Goal: Information Seeking & Learning: Learn about a topic

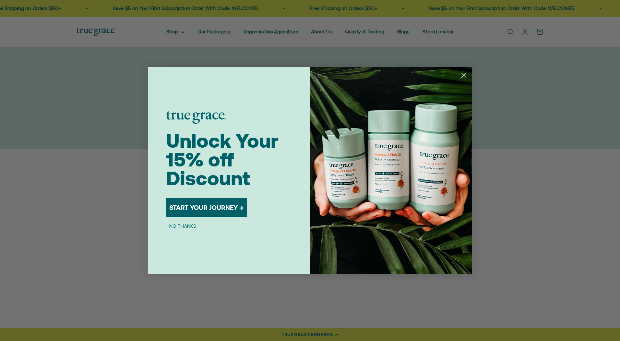
click at [462, 75] on circle "Close dialog" at bounding box center [463, 75] width 11 height 11
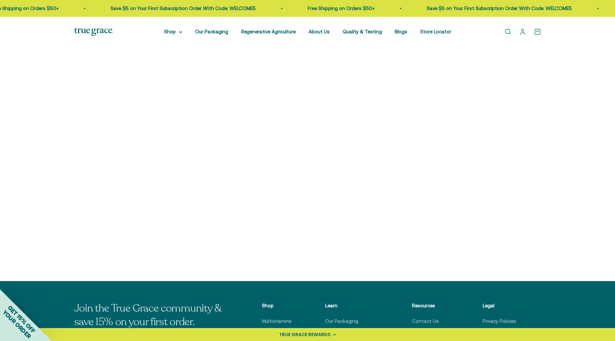
scroll to position [259, 0]
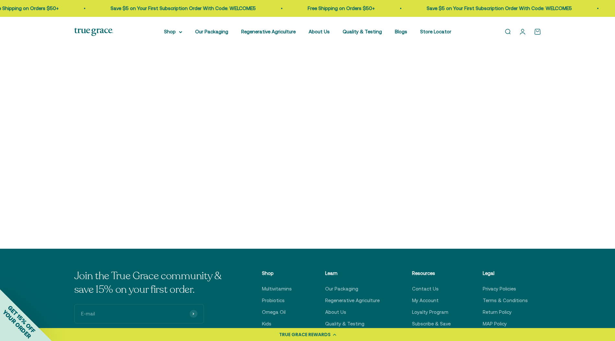
click at [468, 137] on img at bounding box center [485, 132] width 111 height 111
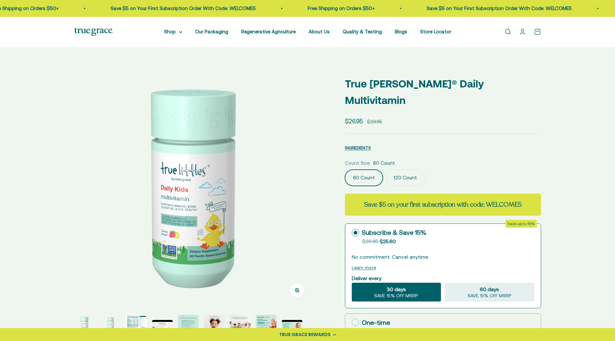
select select "3"
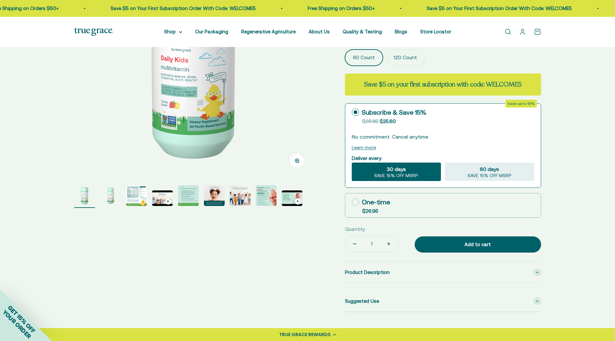
scroll to position [162, 0]
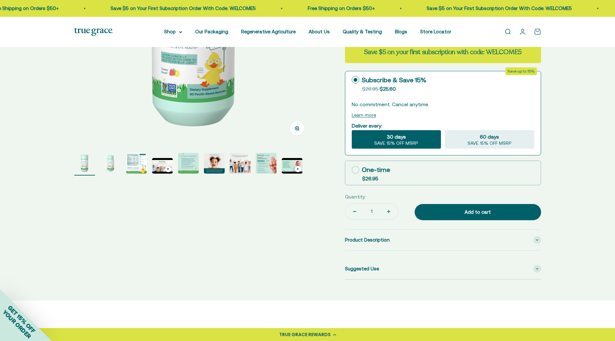
click at [88, 164] on img "Go to item 1" at bounding box center [84, 163] width 21 height 21
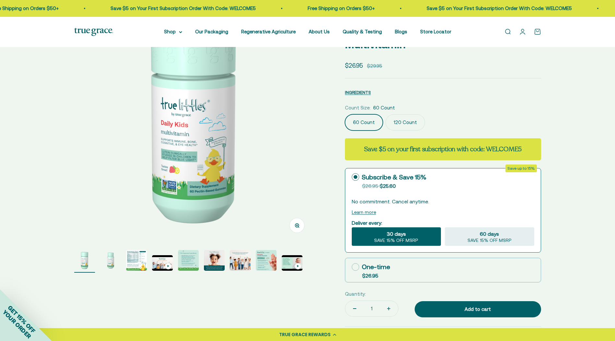
click at [116, 257] on img "Go to item 2" at bounding box center [110, 260] width 21 height 21
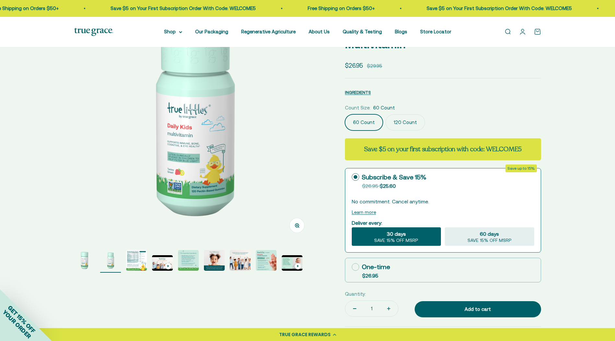
click at [116, 257] on img "Go to item 2" at bounding box center [110, 260] width 21 height 21
click at [136, 260] on img "Go to item 3" at bounding box center [136, 260] width 21 height 21
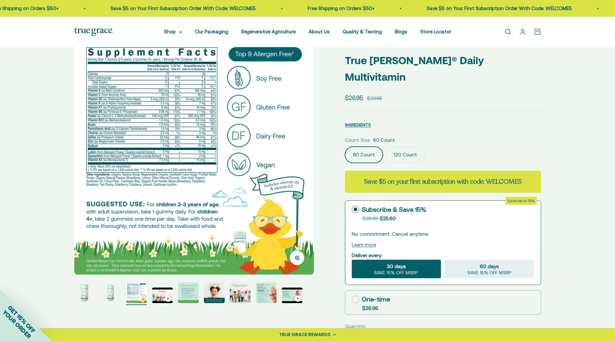
scroll to position [0, 0]
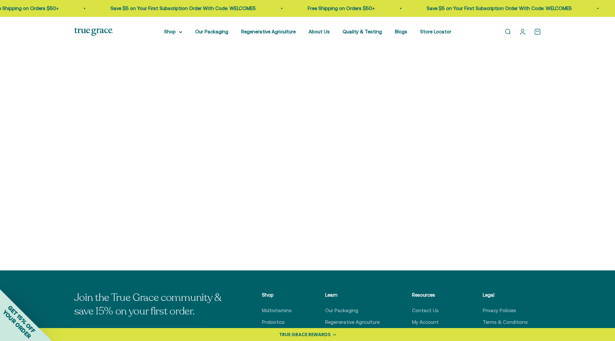
scroll to position [140, 0]
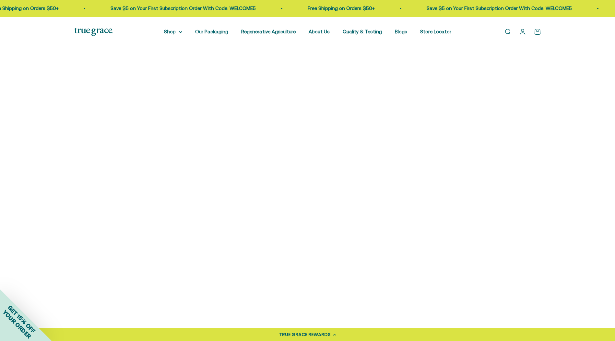
click at [133, 267] on img at bounding box center [129, 251] width 111 height 111
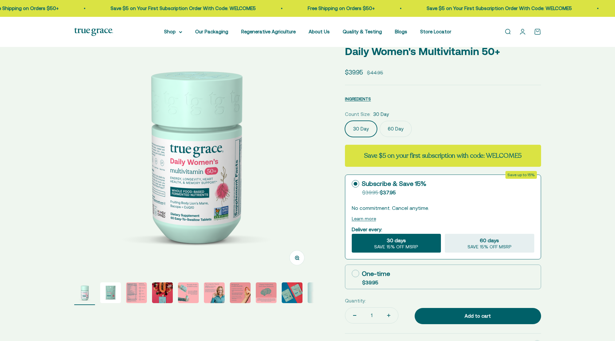
select select "3"
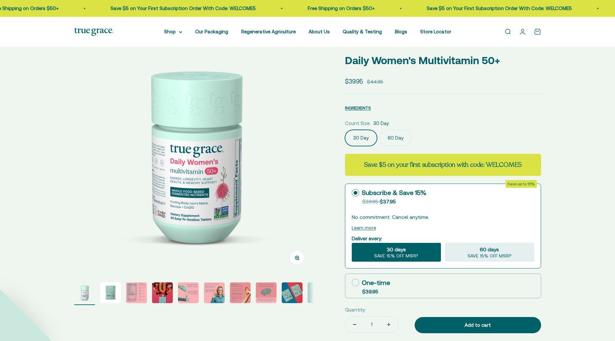
scroll to position [65, 0]
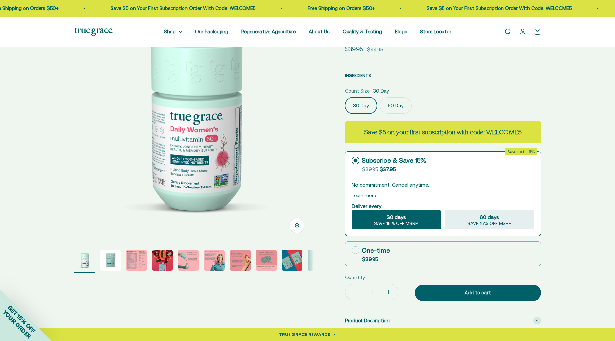
click at [137, 261] on img "Go to item 3" at bounding box center [136, 260] width 21 height 21
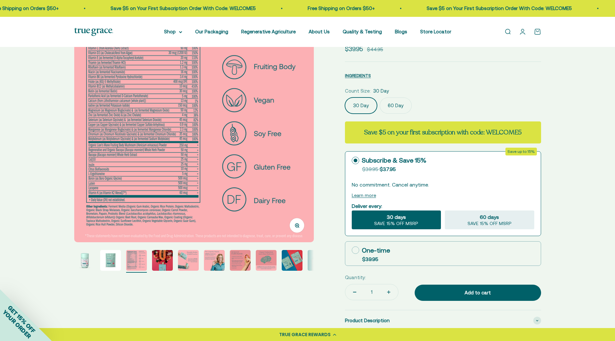
scroll to position [0, 0]
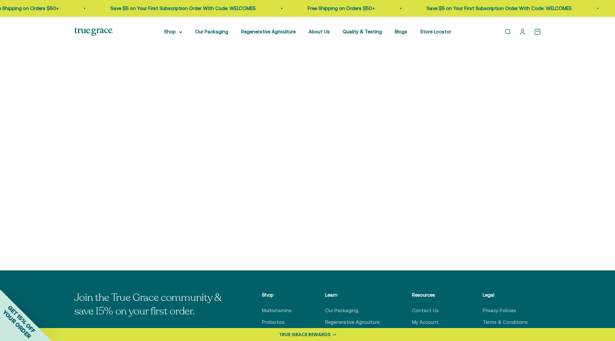
scroll to position [270, 0]
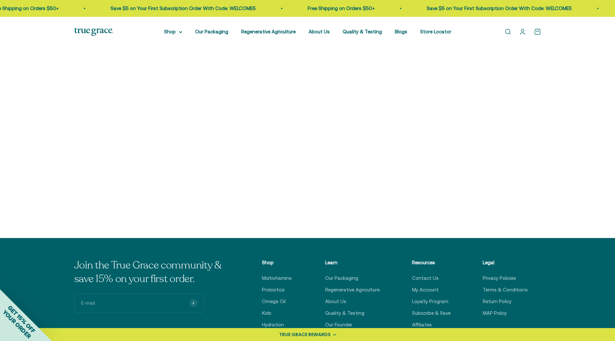
click at [137, 199] on icon "5 out of 5 stars rating in total 14 reviews." at bounding box center [138, 197] width 5 height 5
click at [144, 197] on p "5" at bounding box center [145, 198] width 3 height 6
click at [126, 149] on img at bounding box center [129, 122] width 111 height 111
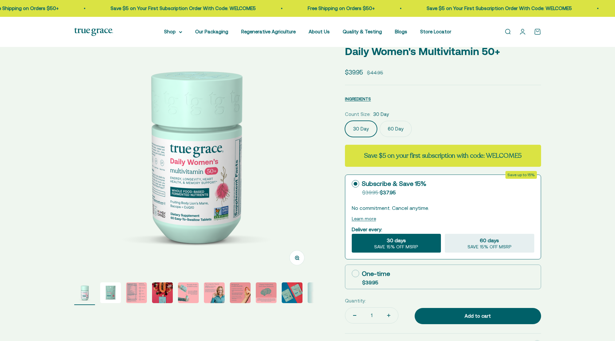
scroll to position [97, 0]
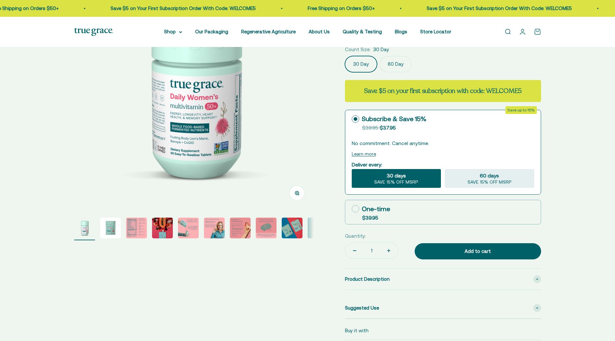
select select "3"
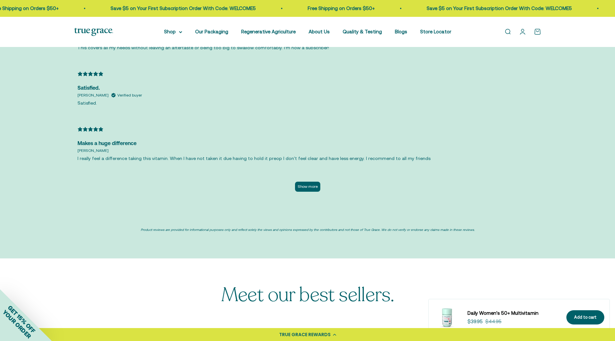
scroll to position [1621, 0]
